Goal: Task Accomplishment & Management: Use online tool/utility

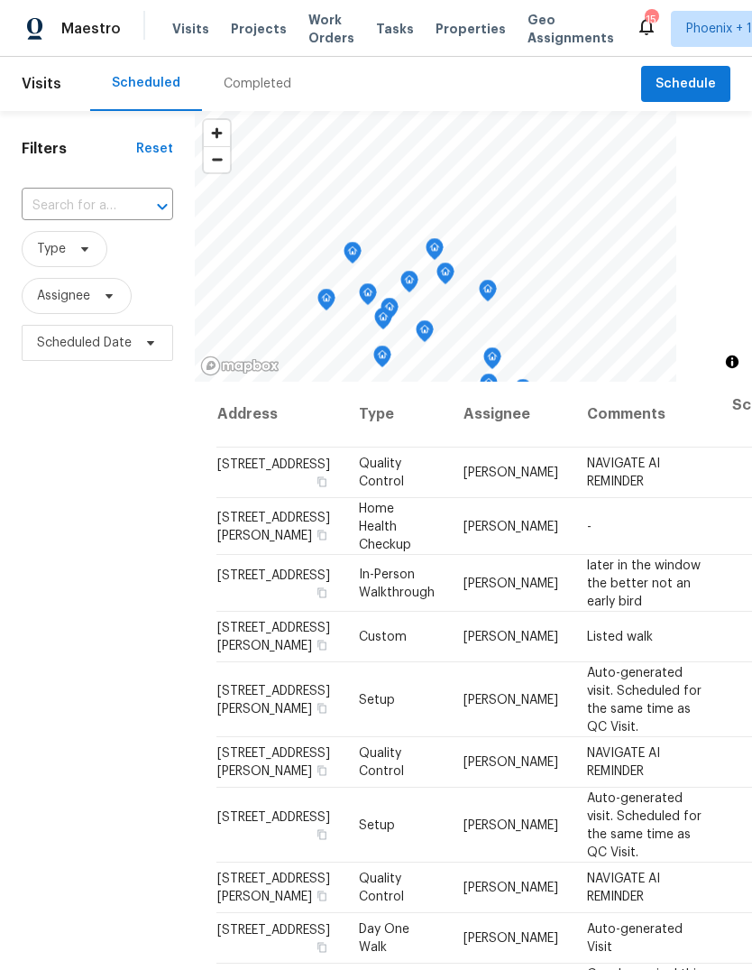
click at [84, 209] on input "text" at bounding box center [72, 206] width 101 height 28
type input "12707"
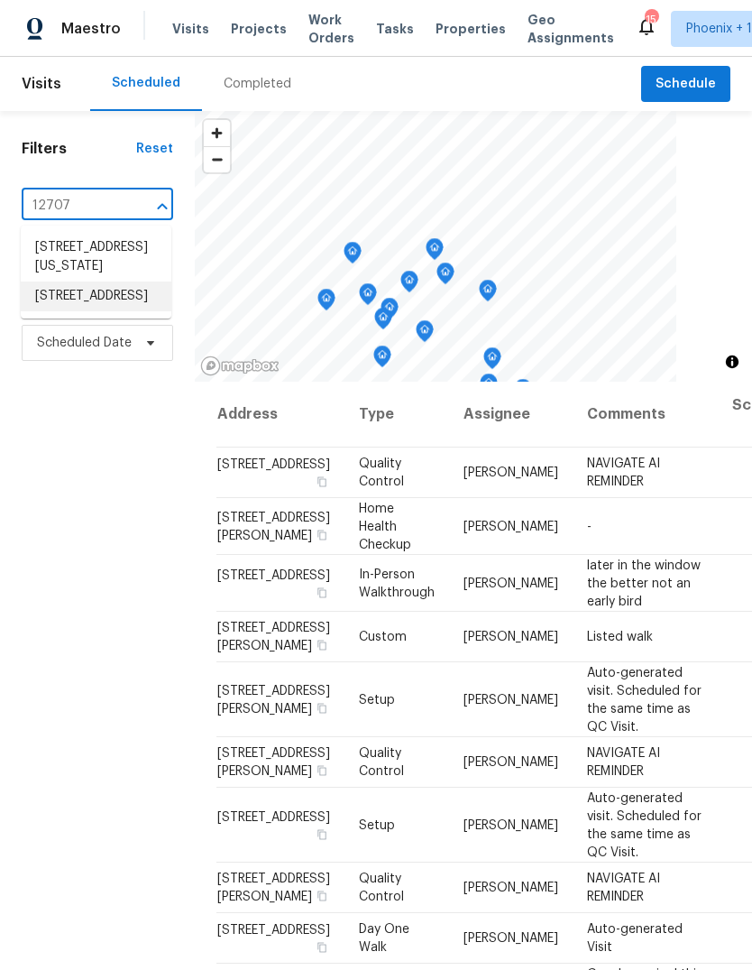
click at [47, 311] on li "12707 N 95th Pl, Scottsdale, AZ 85260" at bounding box center [96, 297] width 151 height 30
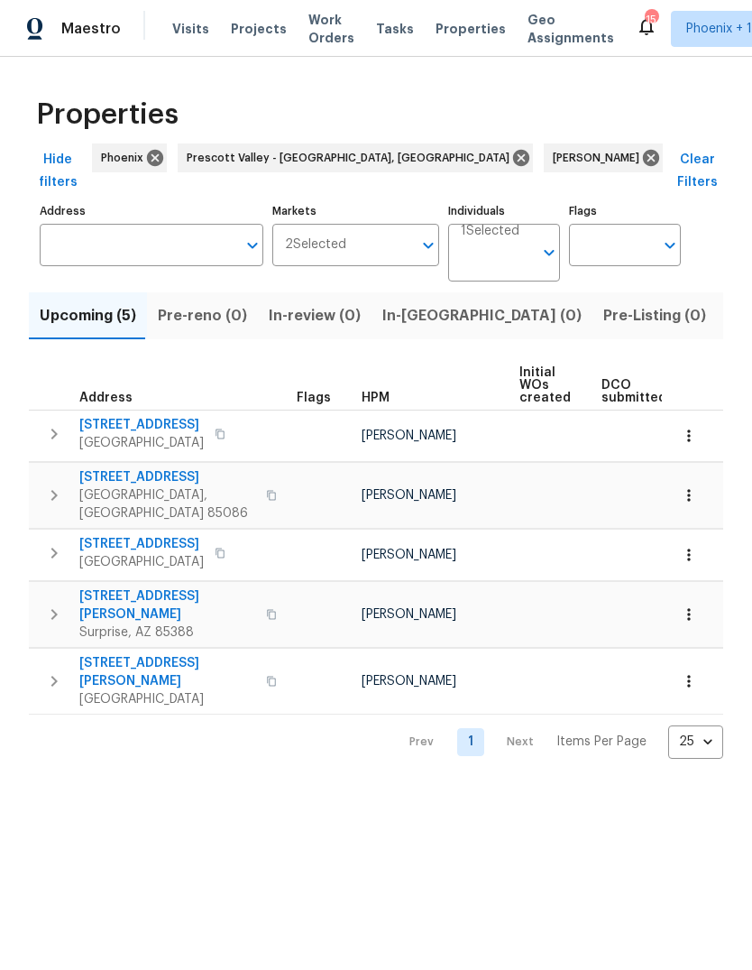
click at [231, 540] on button "button" at bounding box center [220, 552] width 22 height 25
click at [688, 546] on icon "button" at bounding box center [689, 555] width 18 height 18
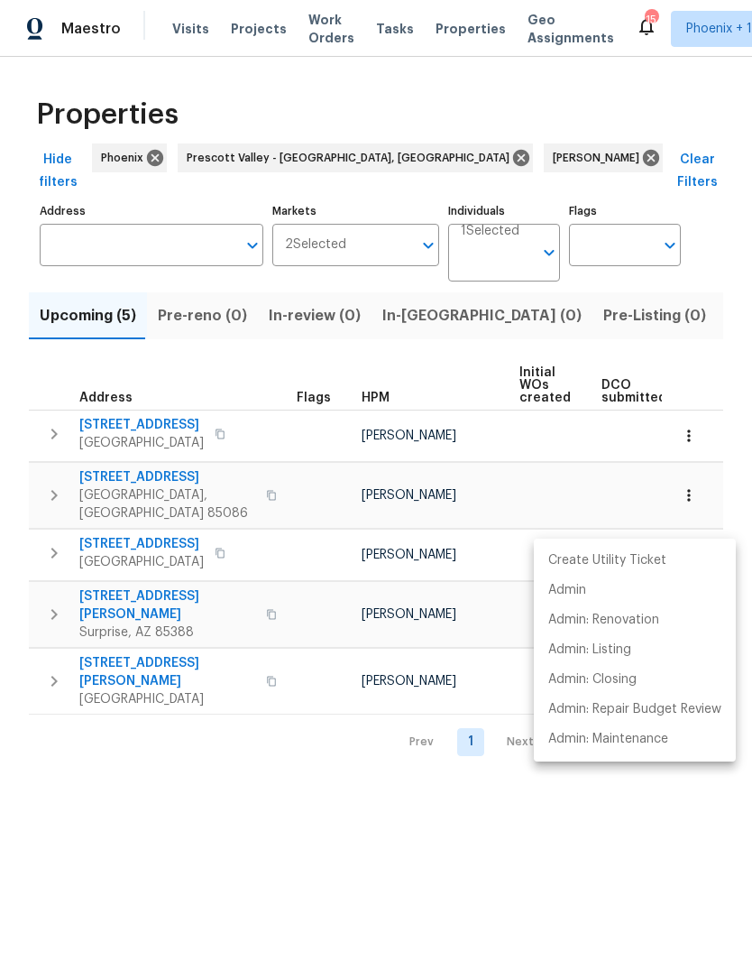
click at [257, 520] on div at bounding box center [376, 485] width 752 height 970
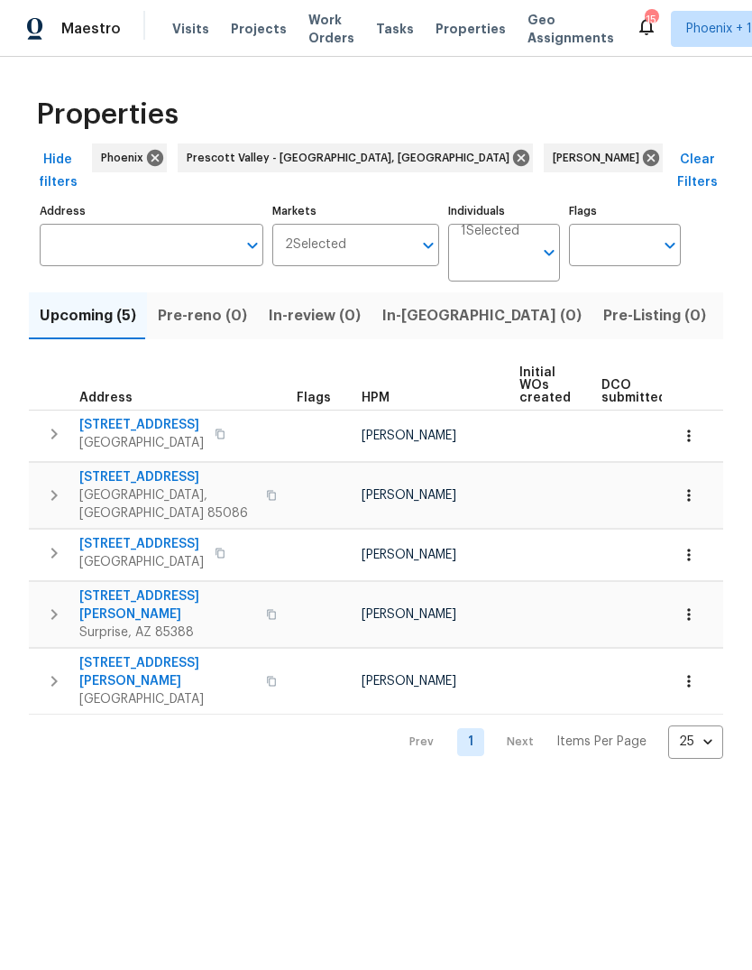
click at [225, 548] on icon "button" at bounding box center [220, 553] width 9 height 10
click at [52, 535] on button "button" at bounding box center [54, 553] width 36 height 36
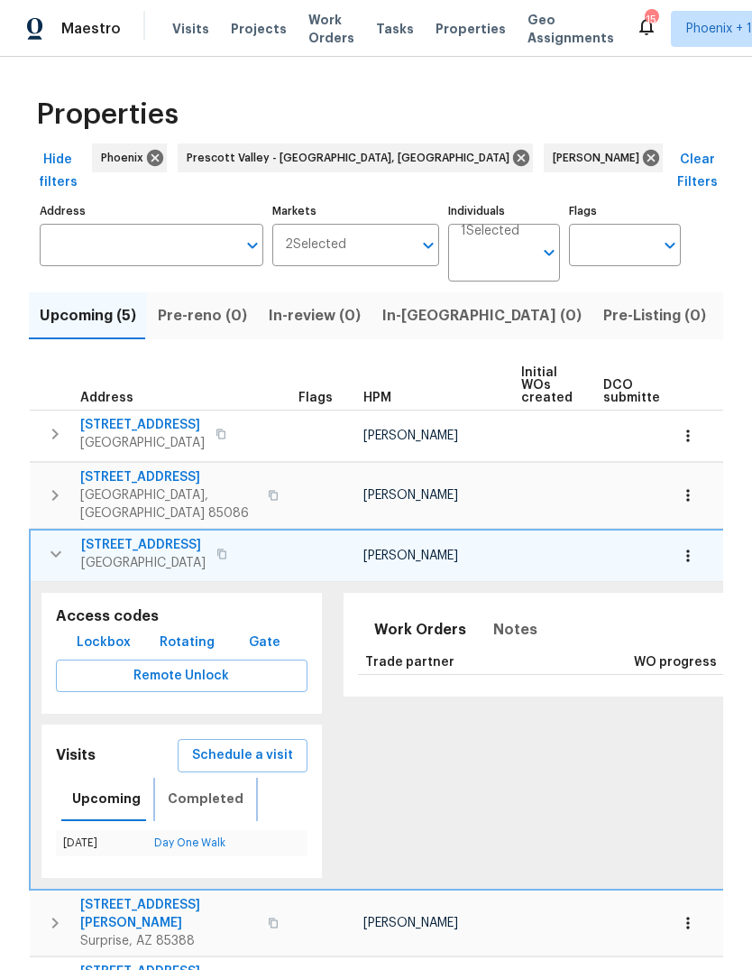
click at [200, 788] on span "Completed" at bounding box center [206, 799] width 76 height 23
click at [166, 837] on link "In-Person Walkthrough" at bounding box center [190, 842] width 114 height 11
